Goal: Task Accomplishment & Management: Complete application form

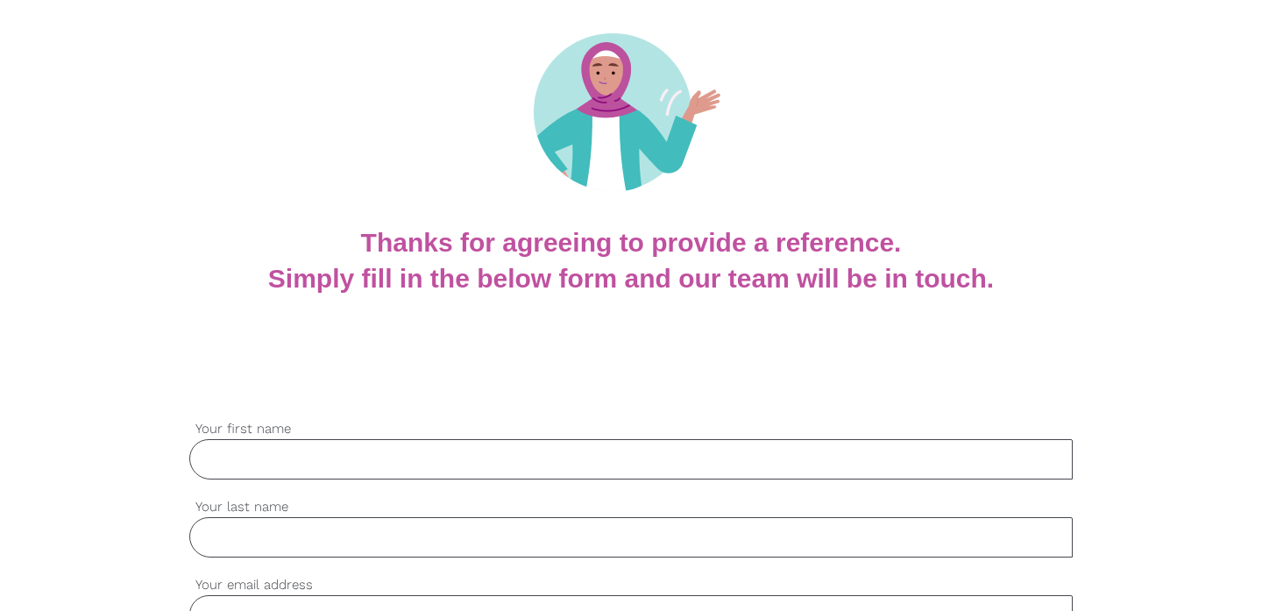
scroll to position [161, 0]
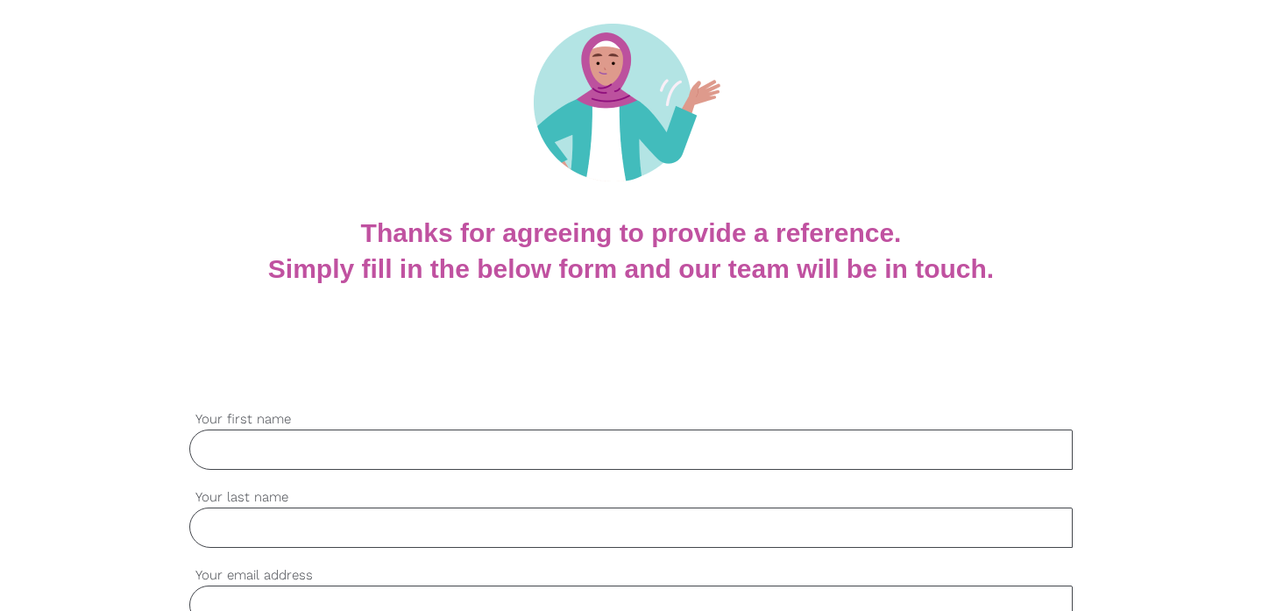
click at [239, 445] on input "Your first name" at bounding box center [630, 449] width 883 height 40
type input "Katerina"
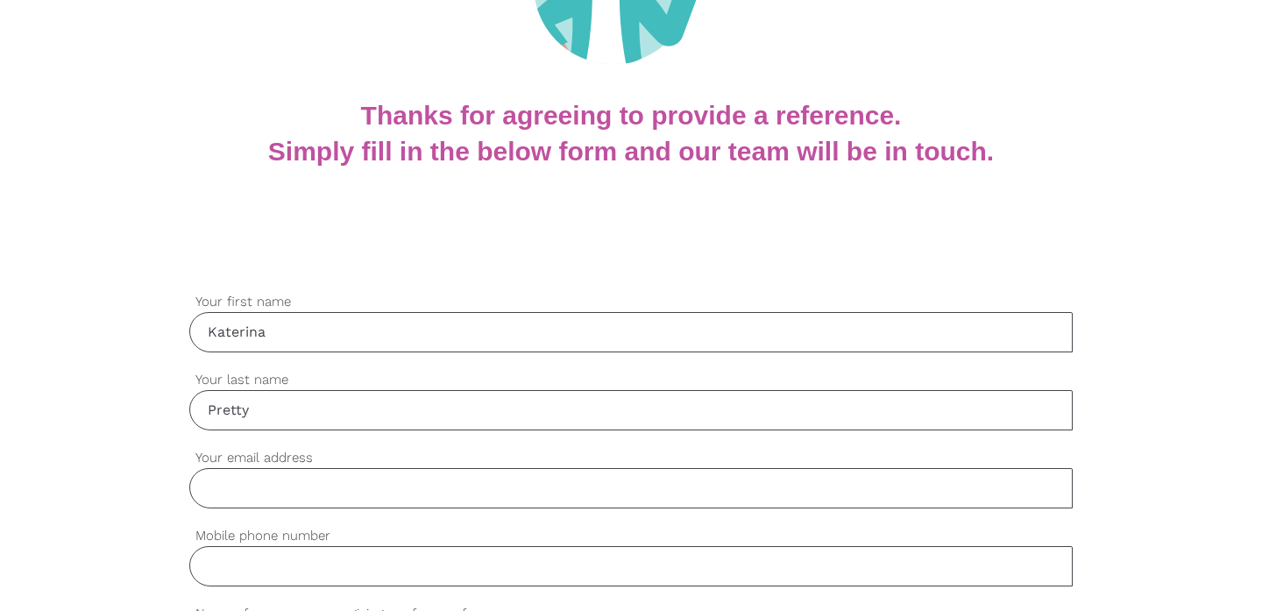
scroll to position [283, 0]
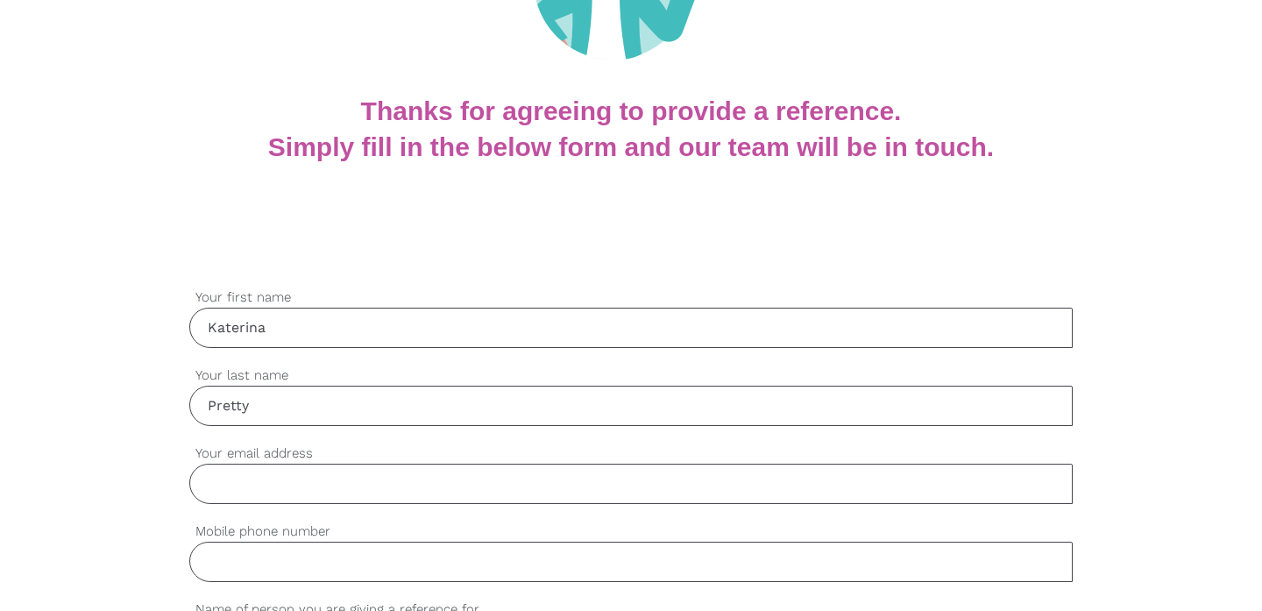
type input "Pretty"
click at [237, 480] on input "Your email address" at bounding box center [630, 483] width 883 height 40
type input "[EMAIL_ADDRESS][DOMAIN_NAME]"
click at [215, 554] on input "Mobile phone number" at bounding box center [630, 561] width 883 height 40
type input "0424141412"
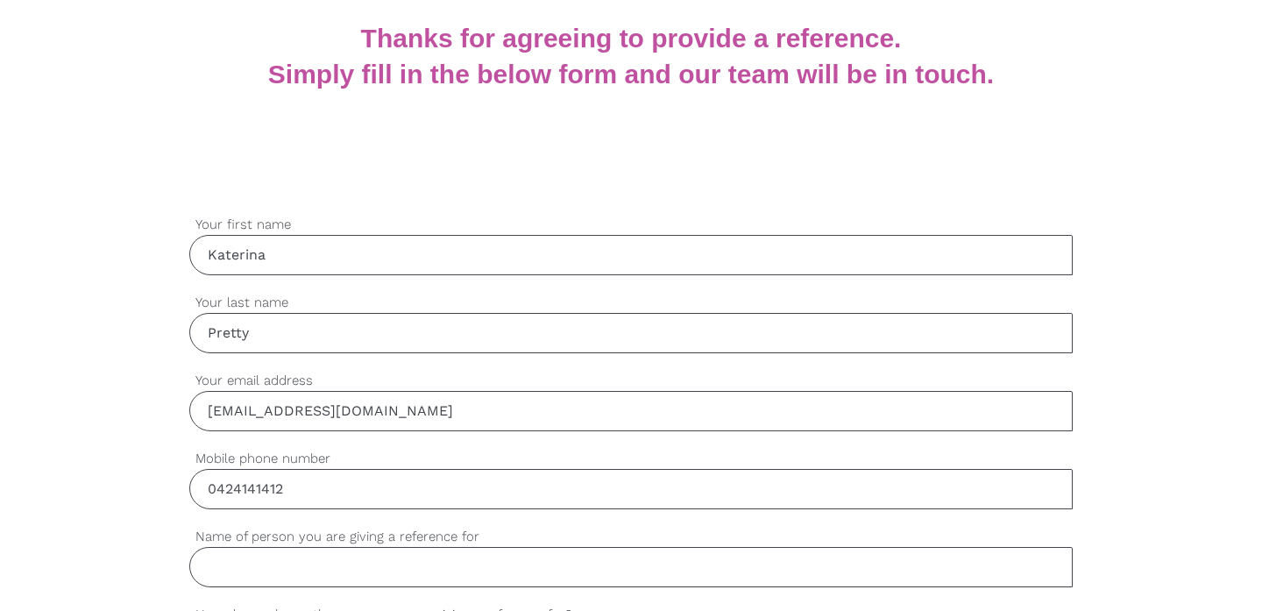
scroll to position [413, 0]
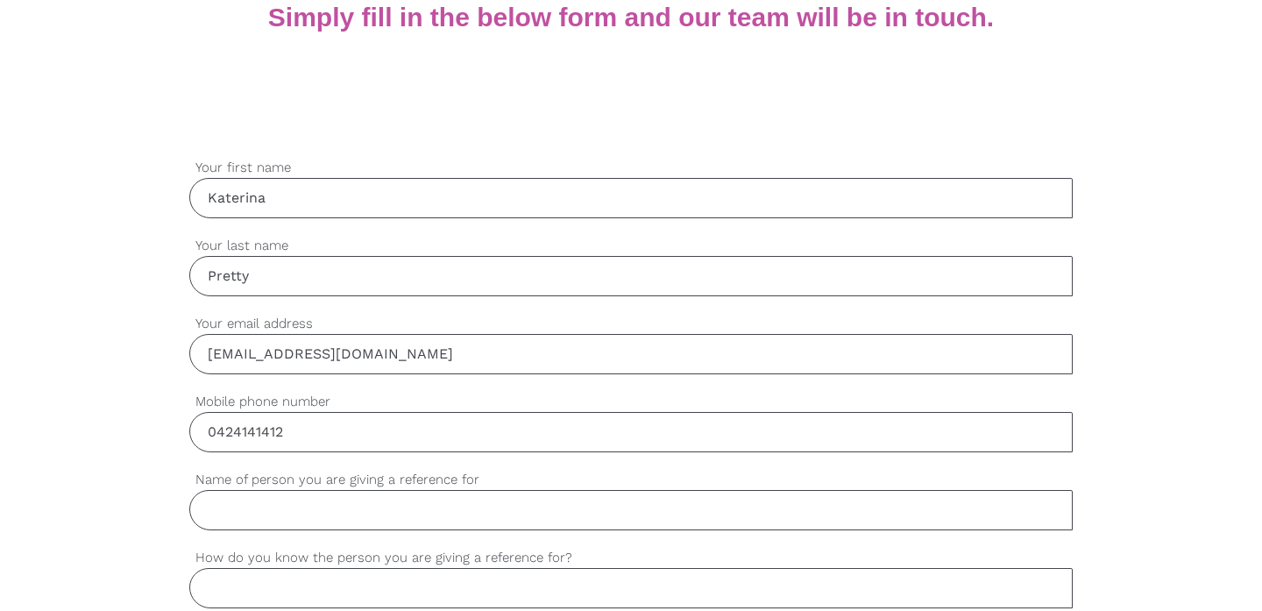
click at [216, 512] on input "Name of person you are giving a reference for" at bounding box center [630, 510] width 883 height 40
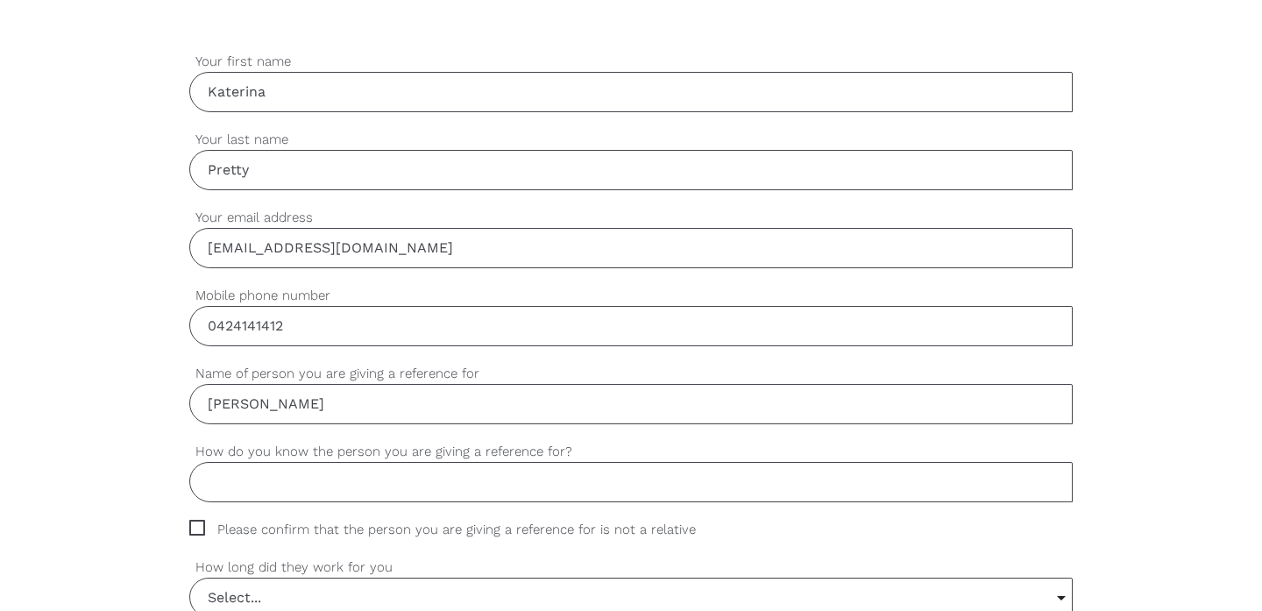
scroll to position [517, 0]
type input "[PERSON_NAME]"
click at [218, 474] on input "How do you know the person you are giving a reference for?" at bounding box center [630, 483] width 883 height 40
type input "She was an employee"
click at [196, 527] on span "Please confirm that the person you are giving a reference for is not a relative" at bounding box center [459, 531] width 540 height 20
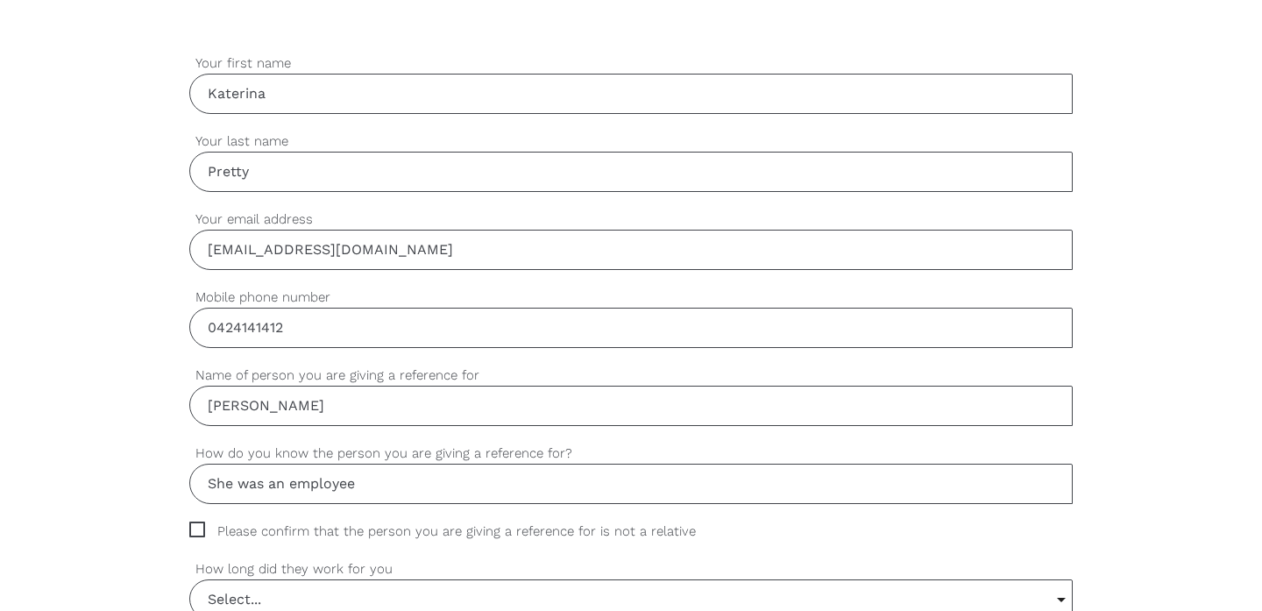
click at [196, 527] on input "Please confirm that the person you are giving a reference for is not a relative" at bounding box center [194, 526] width 11 height 11
checkbox input "true"
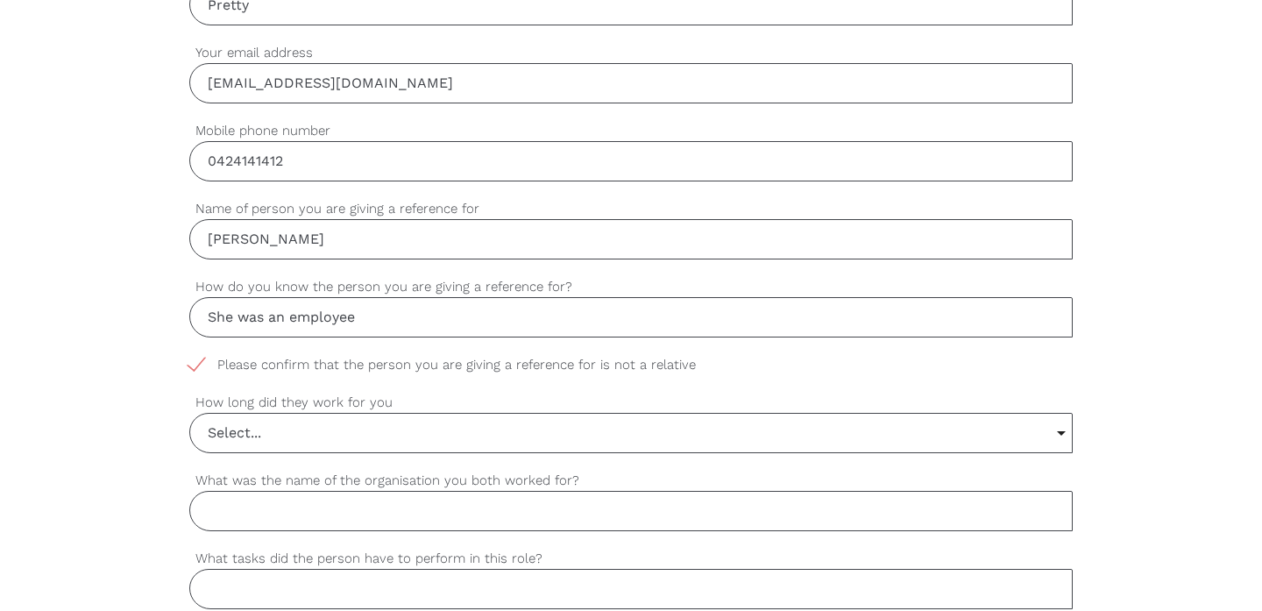
scroll to position [685, 0]
click at [272, 430] on input "Select..." at bounding box center [630, 431] width 881 height 39
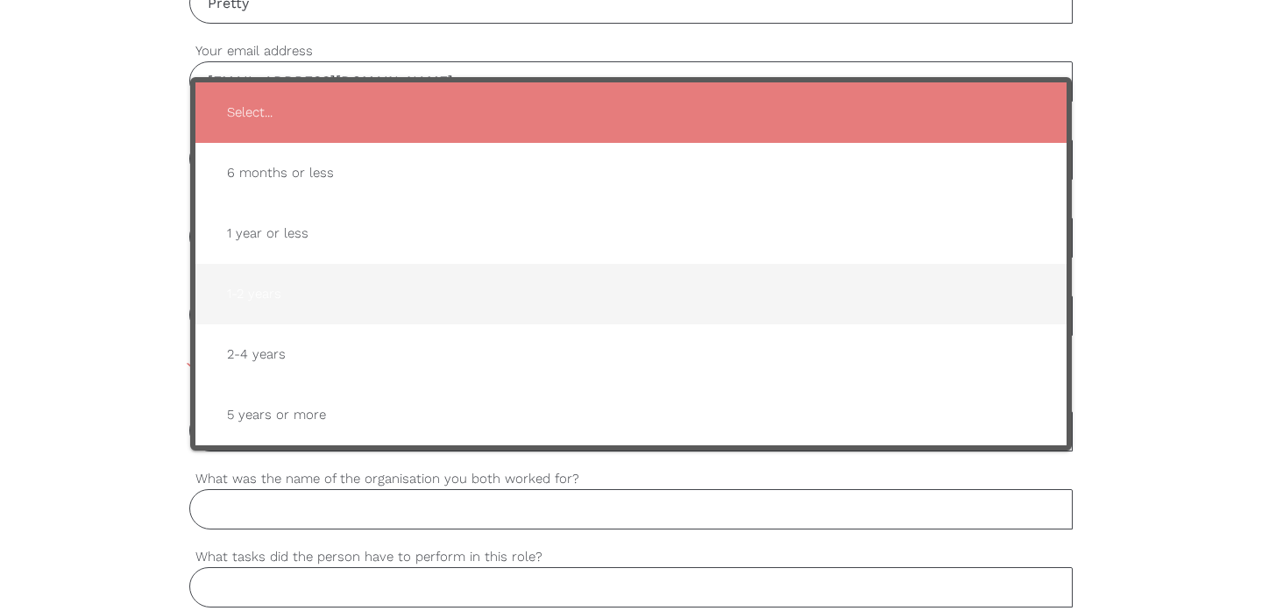
click at [279, 287] on span "1-2 years" at bounding box center [631, 293] width 836 height 43
type input "1-2 years"
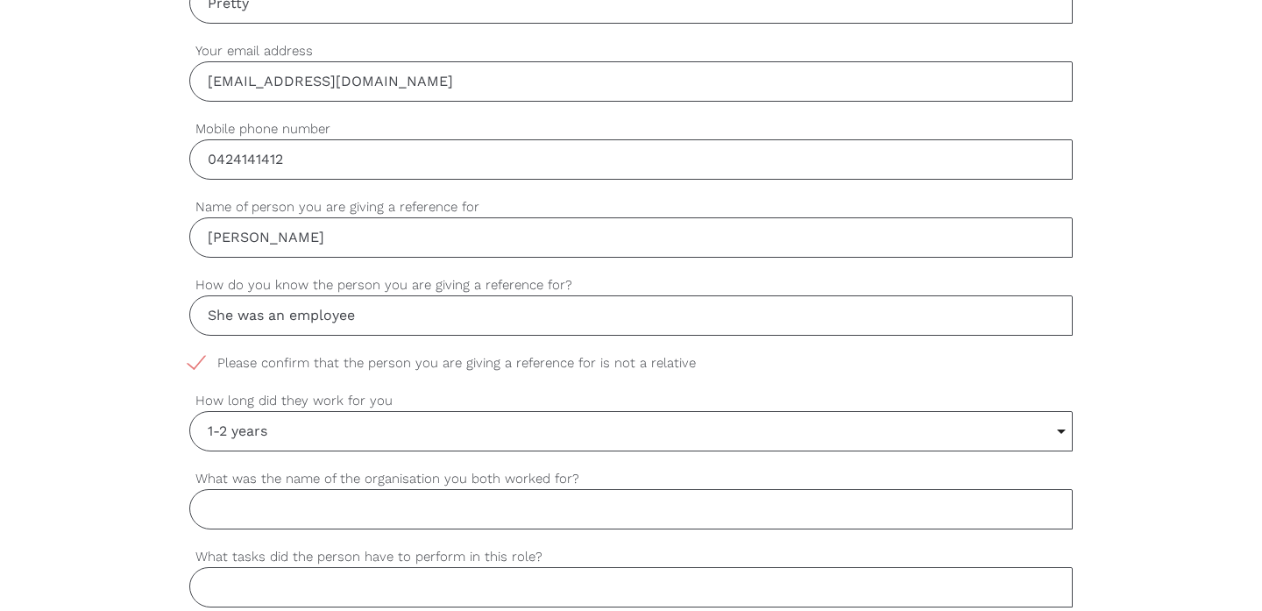
click at [265, 509] on input "What was the name of the organisation you both worked for?" at bounding box center [630, 509] width 883 height 40
type input "Stay'nPlay Centres"
click at [234, 589] on input "What tasks did the person have to perform in this role?" at bounding box center [630, 587] width 883 height 40
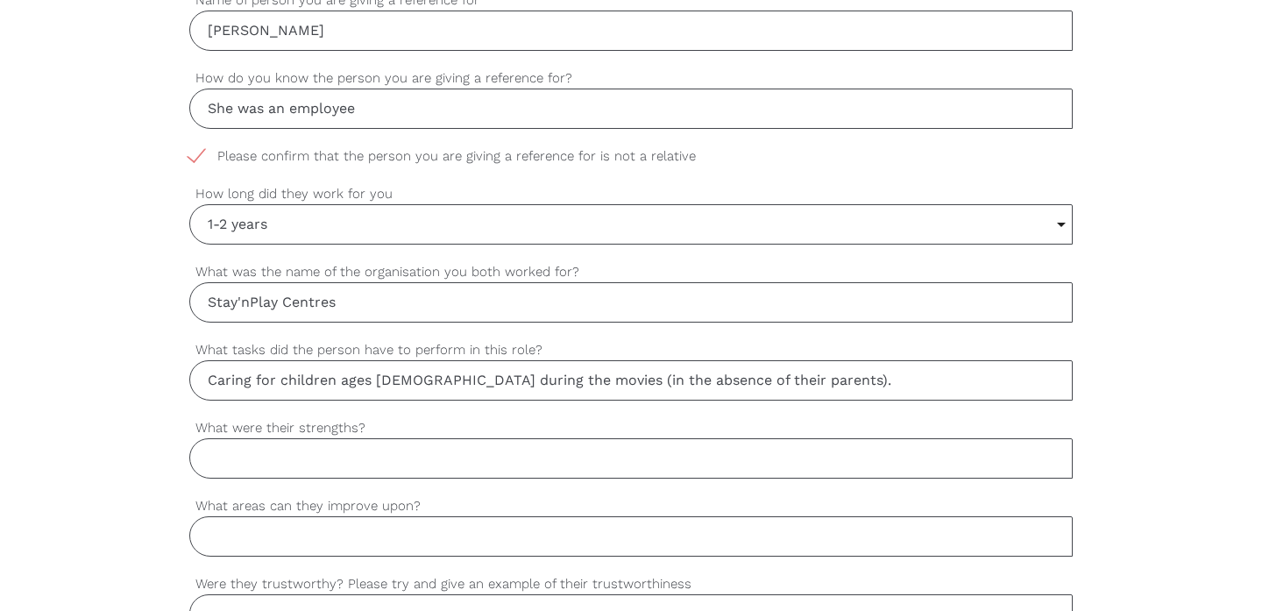
scroll to position [892, 0]
type input "Caring for children ages [DEMOGRAPHIC_DATA] during the movies (in the absence o…"
click at [220, 456] on input "What were their strengths?" at bounding box center [630, 458] width 883 height 40
type input "Rapport with the children, attention to detail, communication"
click at [243, 532] on input "What areas can they improve upon?" at bounding box center [630, 536] width 883 height 40
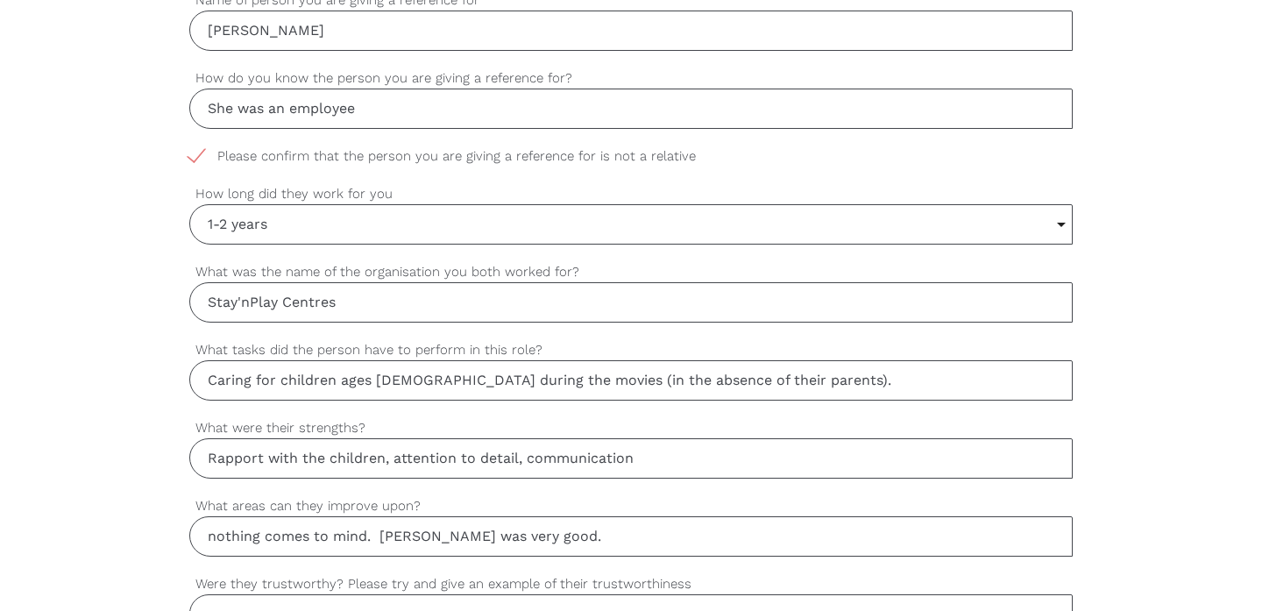
scroll to position [1033, 0]
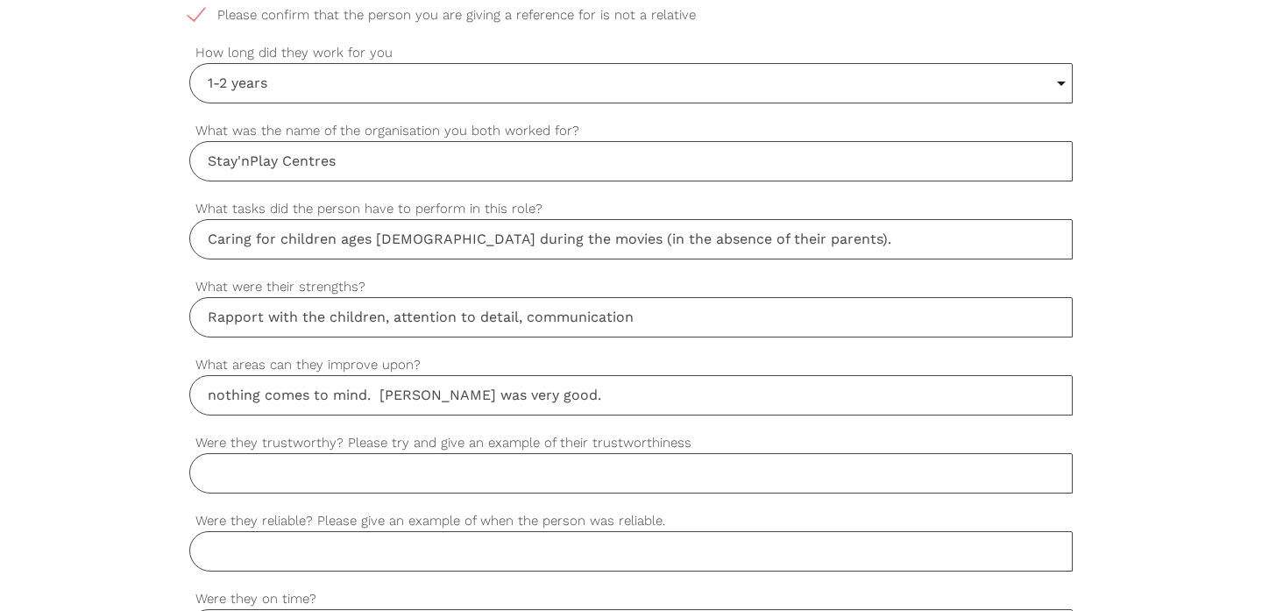
type input "nothing comes to mind. [PERSON_NAME] was very good."
click at [246, 460] on input "Were they trustworthy? Please try and give an example of their trustworthiness" at bounding box center [630, 473] width 883 height 40
type input "Yes"
click at [267, 554] on input "Were they reliable? Please give an example of when the person was reliable." at bounding box center [630, 551] width 883 height 40
type input "Yes"
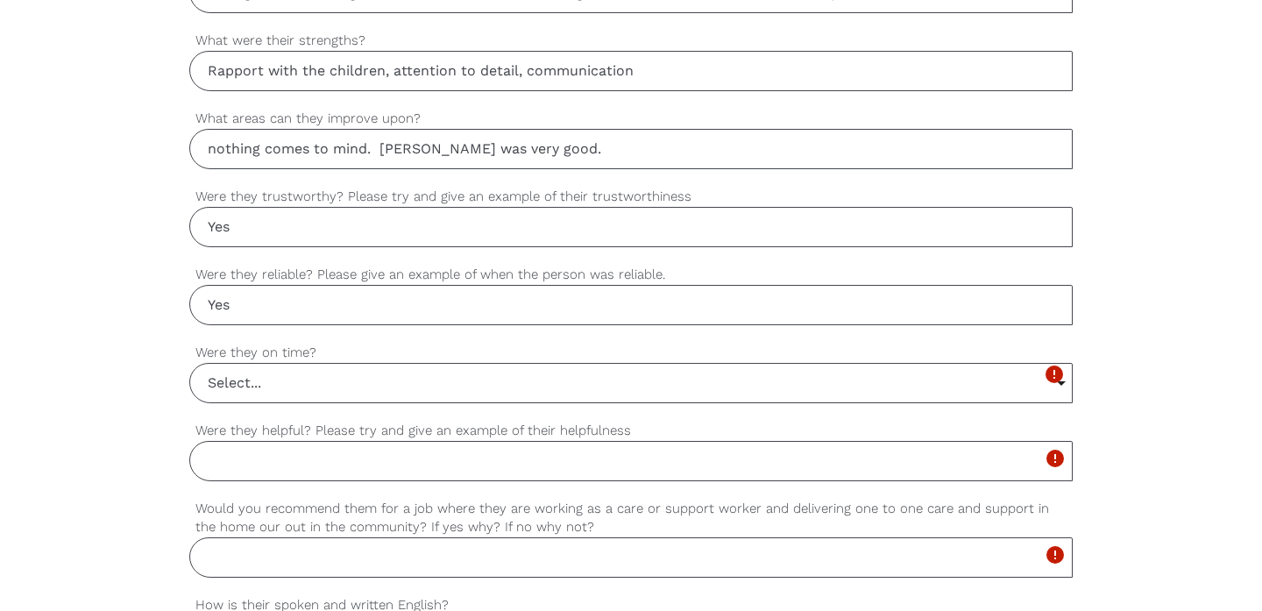
scroll to position [1278, 0]
click at [372, 373] on input "Select..." at bounding box center [630, 383] width 881 height 39
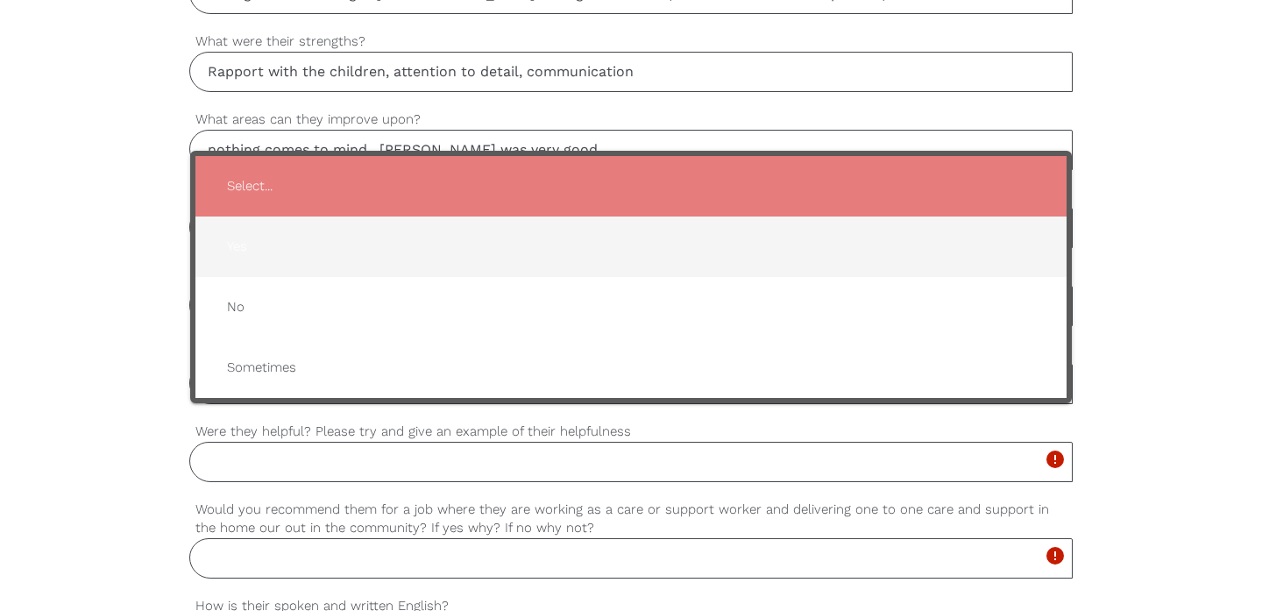
click at [278, 234] on span "Yes" at bounding box center [631, 246] width 836 height 43
type input "Yes"
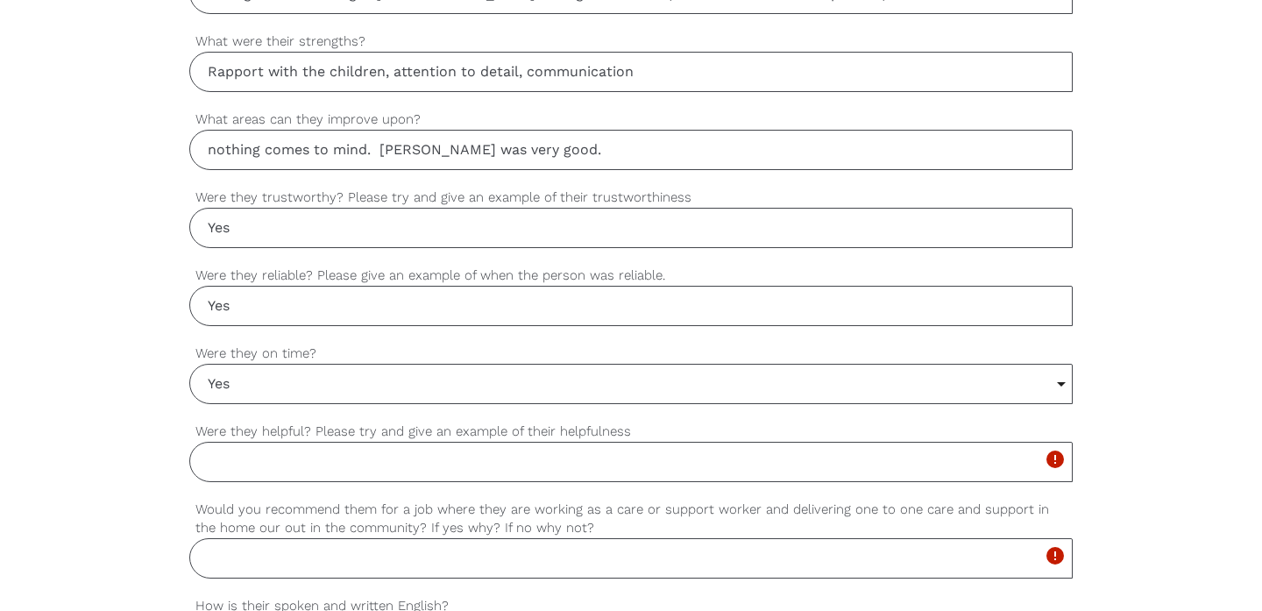
click at [240, 463] on input "Were they helpful? Please try and give an example of their helpfulness" at bounding box center [630, 462] width 883 height 40
click at [274, 455] on input "Were they helpful? Please try and give an example of their helpfulness" at bounding box center [630, 462] width 883 height 40
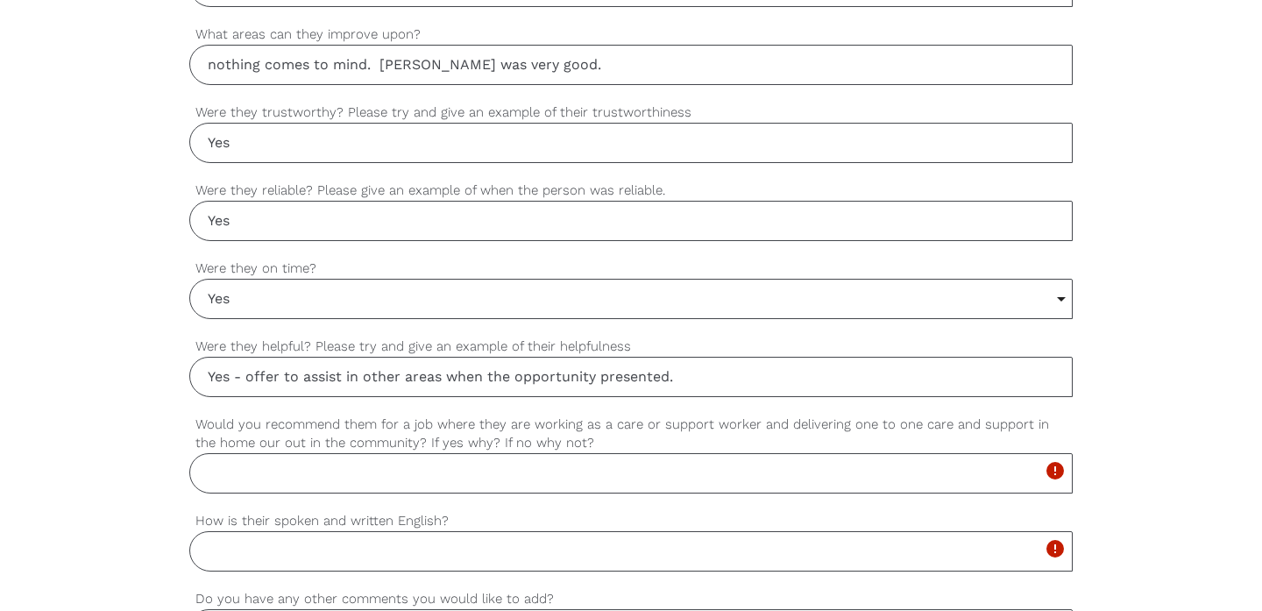
scroll to position [1360, 0]
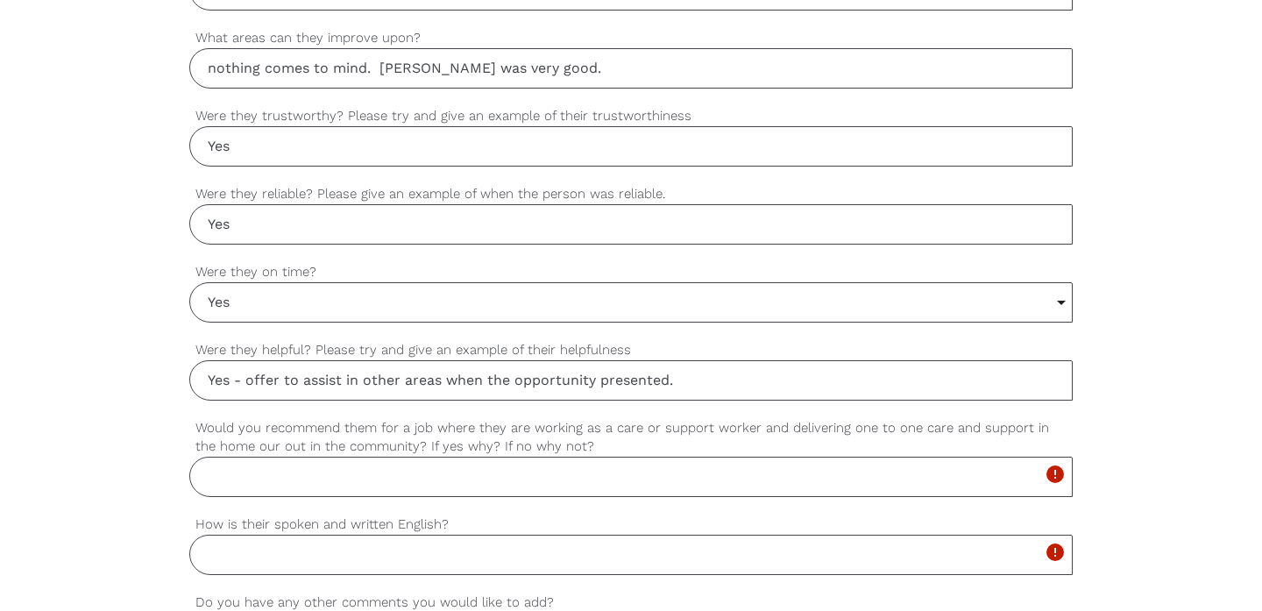
type input "Yes - offer to assist in other areas when the opportunity presented."
click at [237, 478] on input "Would you recommend them for a job where they are working as a care or support …" at bounding box center [630, 476] width 883 height 40
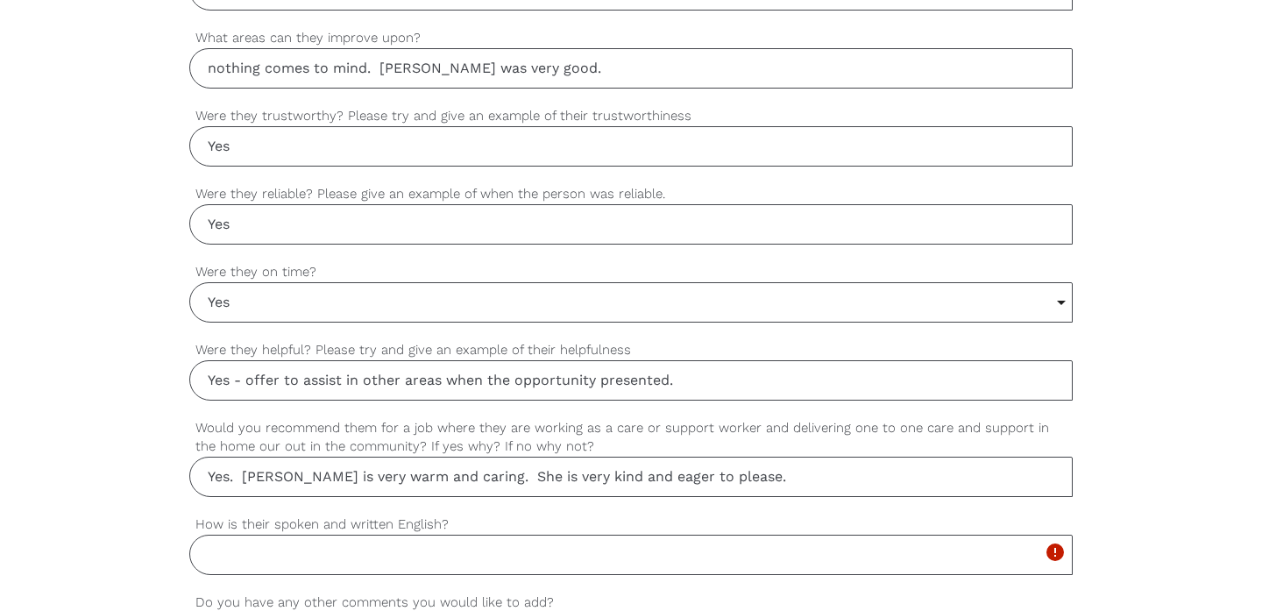
type input "Yes. [PERSON_NAME] is very warm and caring. She is very kind and eager to pleas…"
click at [234, 568] on input "How is their spoken and written English?" at bounding box center [630, 554] width 883 height 40
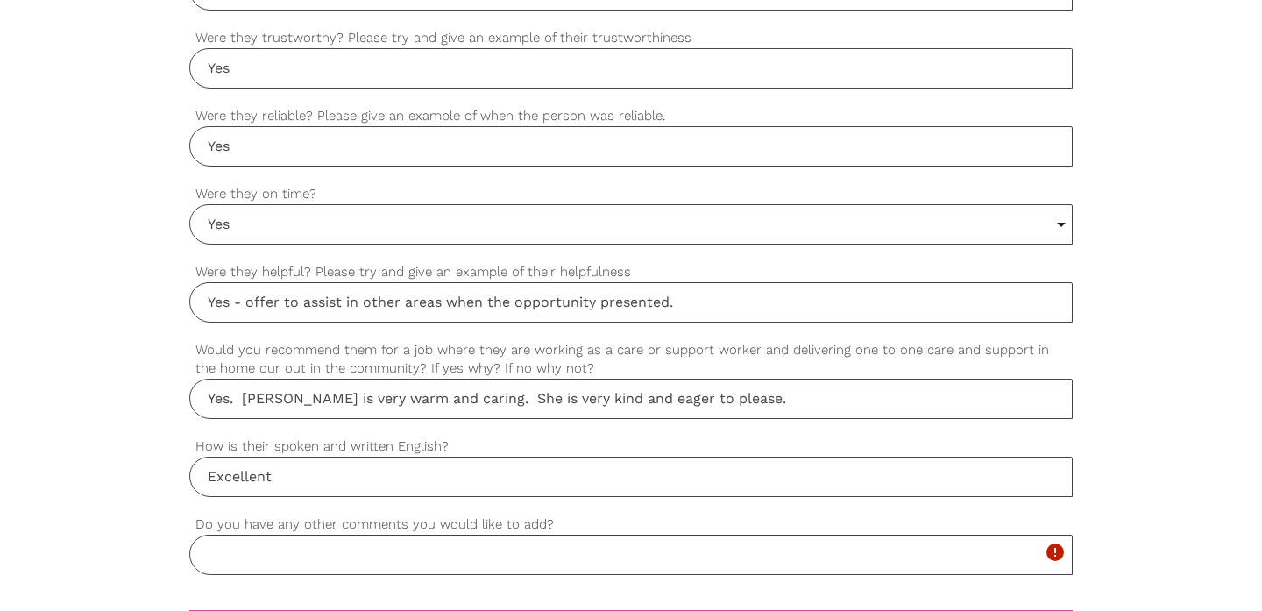
scroll to position [1471, 0]
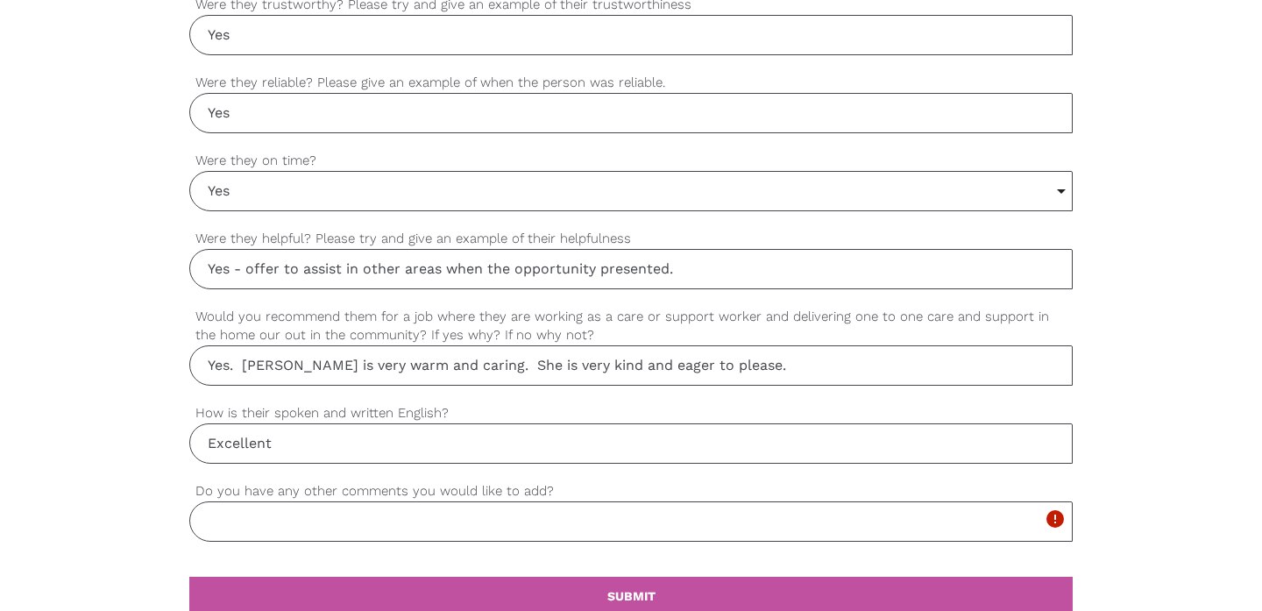
type input "Excellent"
click at [233, 520] on input "Do you have any other comments you would like to add?" at bounding box center [630, 521] width 883 height 40
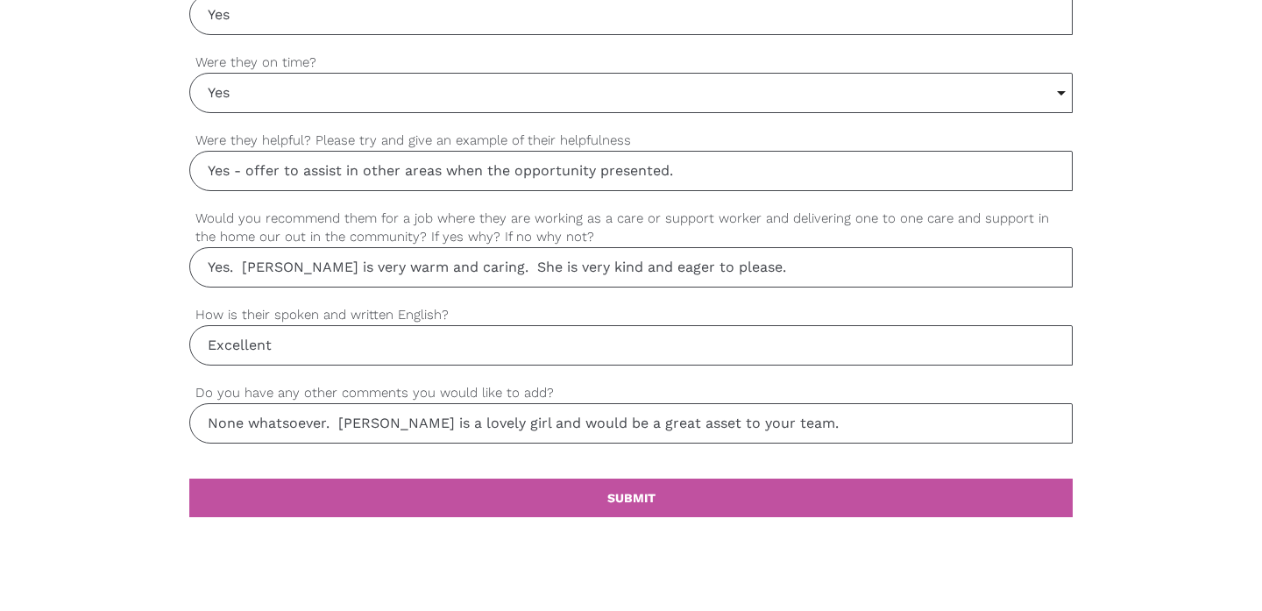
scroll to position [1595, 0]
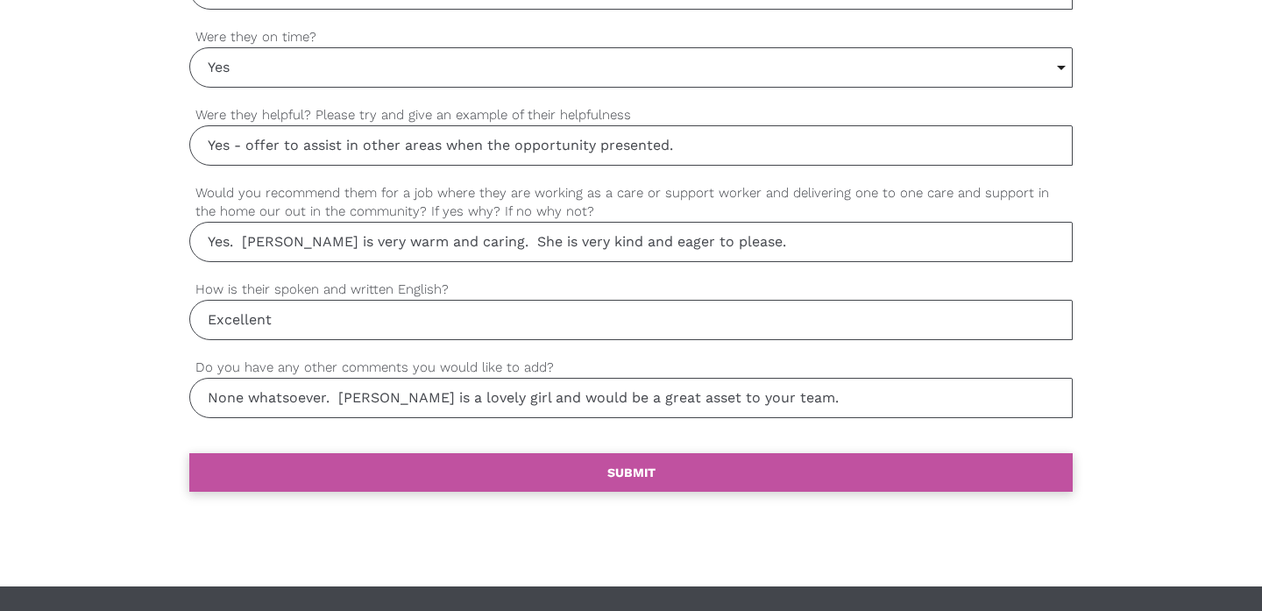
type input "None whatsoever. [PERSON_NAME] is a lovely girl and would be a great asset to y…"
click at [577, 468] on link "settings SUBMIT" at bounding box center [630, 472] width 883 height 39
